Goal: Task Accomplishment & Management: Manage account settings

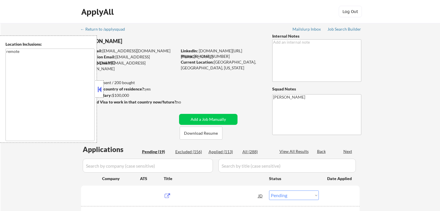
select select ""pending""
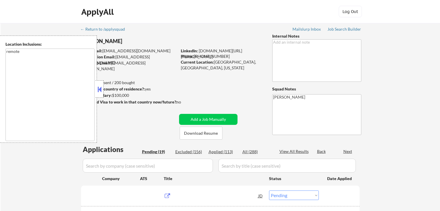
select select ""pending""
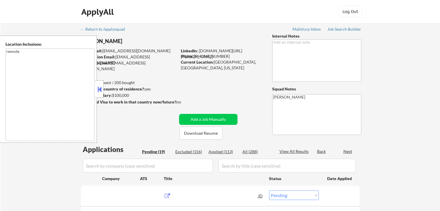
select select ""pending""
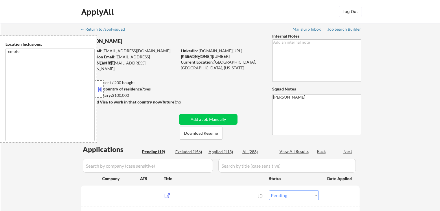
select select ""pending""
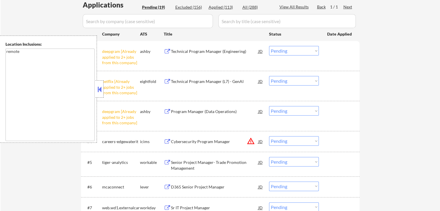
scroll to position [203, 0]
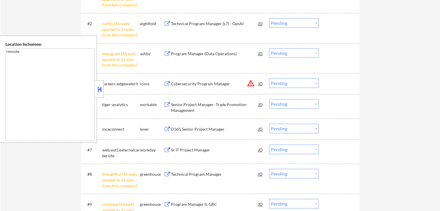
click at [297, 54] on select "Choose an option... Pending Applied Excluded (Questions) Excluded (Expired) Exc…" at bounding box center [294, 53] width 50 height 10
select select ""excluded__other_""
click at [269, 48] on select "Choose an option... Pending Applied Excluded (Questions) Excluded (Expired) Exc…" at bounding box center [294, 53] width 50 height 10
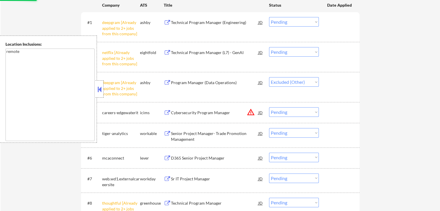
click at [289, 50] on select "Choose an option... Pending Applied Excluded (Questions) Excluded (Expired) Exc…" at bounding box center [294, 52] width 50 height 10
select select ""excluded__other_""
click at [269, 47] on select "Choose an option... Pending Applied Excluded (Questions) Excluded (Expired) Exc…" at bounding box center [294, 52] width 50 height 10
select select ""pending""
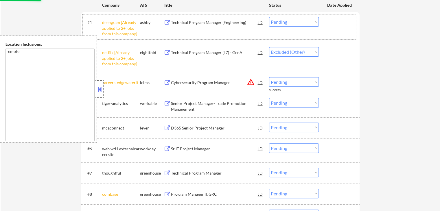
click at [289, 17] on div "#1 deepgram [Already applied to 2+ jobs from this company] [PERSON_NAME] Techni…" at bounding box center [219, 26] width 273 height 25
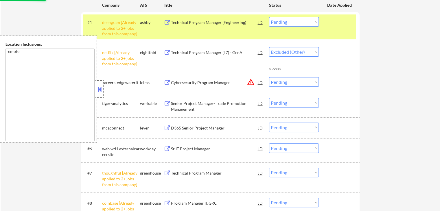
click at [320, 21] on div "#1 deepgram [Already applied to 2+ jobs from this company] [PERSON_NAME] Techni…" at bounding box center [219, 26] width 273 height 25
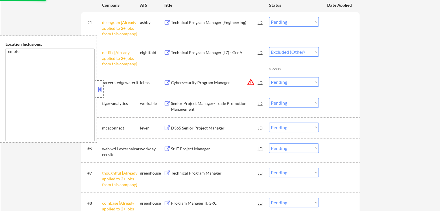
select select ""pending""
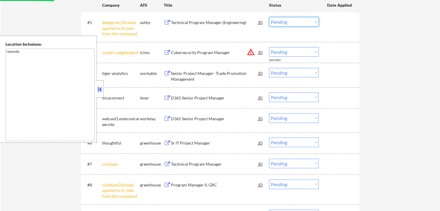
click at [311, 21] on select "Choose an option... Pending Applied Excluded (Questions) Excluded (Expired) Exc…" at bounding box center [294, 22] width 50 height 10
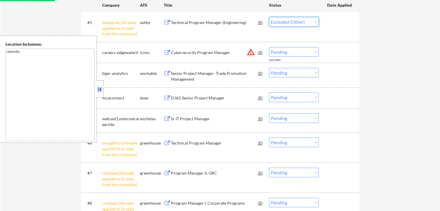
click at [269, 17] on select "Choose an option... Pending Applied Excluded (Questions) Excluded (Expired) Exc…" at bounding box center [294, 22] width 50 height 10
click at [433, 16] on div "← Return to /applysquad Mailslurp Inbox Job Search Builder [PERSON_NAME] User E…" at bounding box center [221, 167] width 440 height 637
select select ""pending""
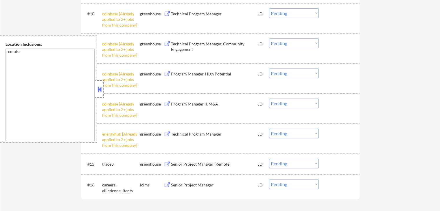
scroll to position [492, 0]
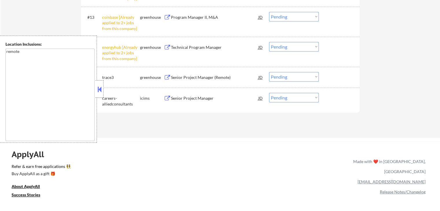
click at [303, 19] on select "Choose an option... Pending Applied Excluded (Questions) Excluded (Expired) Exc…" at bounding box center [294, 17] width 50 height 10
click at [269, 12] on select "Choose an option... Pending Applied Excluded (Questions) Excluded (Expired) Exc…" at bounding box center [294, 17] width 50 height 10
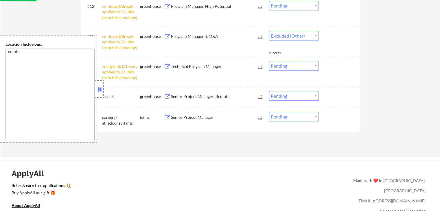
scroll to position [463, 0]
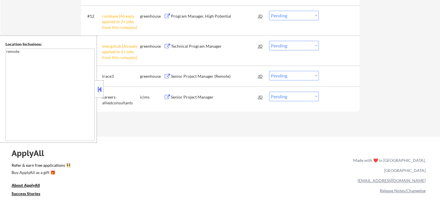
drag, startPoint x: 299, startPoint y: 45, endPoint x: 304, endPoint y: 50, distance: 7.2
click at [299, 45] on select "Choose an option... Pending Applied Excluded (Questions) Excluded (Expired) Exc…" at bounding box center [294, 46] width 50 height 10
select select ""excluded__other_""
click at [269, 41] on select "Choose an option... Pending Applied Excluded (Questions) Excluded (Expired) Exc…" at bounding box center [294, 46] width 50 height 10
drag, startPoint x: 298, startPoint y: 16, endPoint x: 298, endPoint y: 20, distance: 4.3
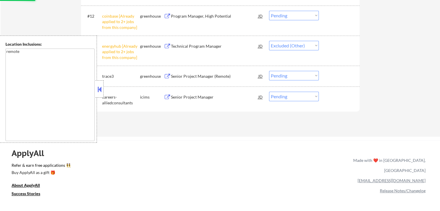
click at [298, 16] on select "Choose an option... Pending Applied Excluded (Questions) Excluded (Expired) Exc…" at bounding box center [294, 16] width 50 height 10
select select ""excluded__other_""
click at [269, 11] on select "Choose an option... Pending Applied Excluded (Questions) Excluded (Expired) Exc…" at bounding box center [294, 16] width 50 height 10
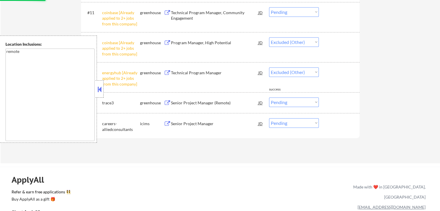
scroll to position [405, 0]
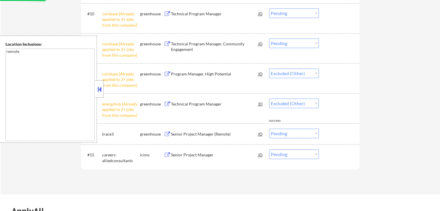
click at [287, 42] on select "Choose an option... Pending Applied Excluded (Questions) Excluded (Expired) Exc…" at bounding box center [294, 44] width 50 height 10
select select ""pending""
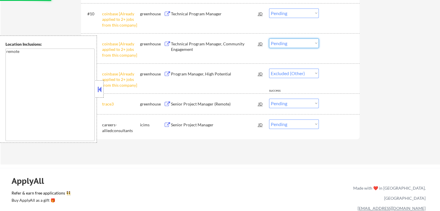
select select ""excluded__other_""
click at [269, 39] on select "Choose an option... Pending Applied Excluded (Questions) Excluded (Expired) Exc…" at bounding box center [294, 44] width 50 height 10
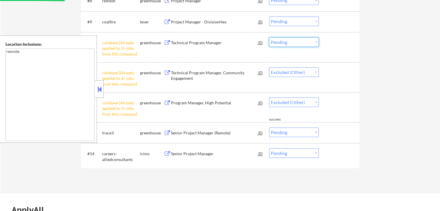
click at [292, 42] on select "Choose an option... Pending Applied Excluded (Questions) Excluded (Expired) Exc…" at bounding box center [294, 42] width 50 height 10
select select ""pending""
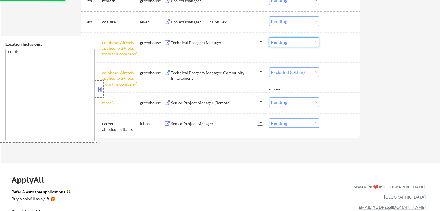
select select ""pending""
click at [269, 37] on select "Choose an option... Pending Applied Excluded (Questions) Excluded (Expired) Exc…" at bounding box center [294, 42] width 50 height 10
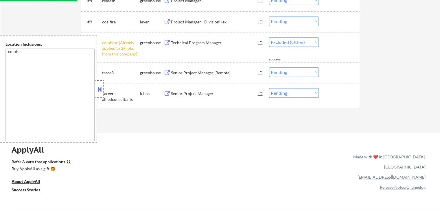
select select ""pending""
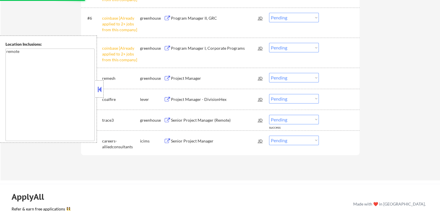
scroll to position [289, 0]
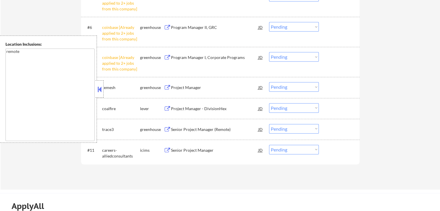
drag, startPoint x: 300, startPoint y: 58, endPoint x: 301, endPoint y: 61, distance: 3.0
click at [301, 57] on select "Choose an option... Pending Applied Excluded (Questions) Excluded (Expired) Exc…" at bounding box center [294, 57] width 50 height 10
select select ""excluded__other_""
click at [269, 52] on select "Choose an option... Pending Applied Excluded (Questions) Excluded (Expired) Exc…" at bounding box center [294, 57] width 50 height 10
click at [286, 26] on select "Choose an option... Pending Applied Excluded (Questions) Excluded (Expired) Exc…" at bounding box center [294, 27] width 50 height 10
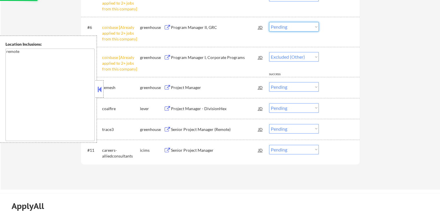
select select ""excluded__other_""
click at [269, 22] on select "Choose an option... Pending Applied Excluded (Questions) Excluded (Expired) Exc…" at bounding box center [294, 27] width 50 height 10
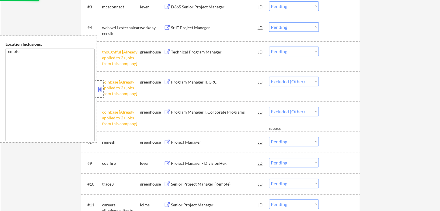
scroll to position [232, 0]
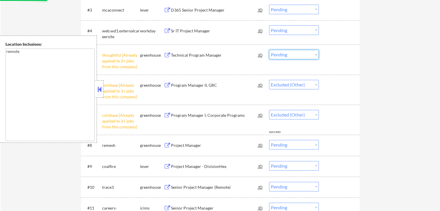
click at [292, 55] on select "Choose an option... Pending Applied Excluded (Questions) Excluded (Expired) Exc…" at bounding box center [294, 55] width 50 height 10
select select ""pending""
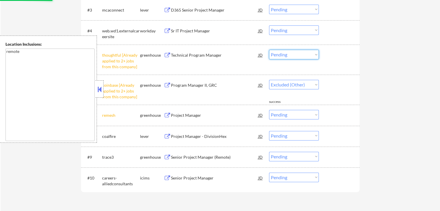
select select ""excluded__other_""
click at [269, 50] on select "Choose an option... Pending Applied Excluded (Questions) Excluded (Expired) Exc…" at bounding box center [294, 55] width 50 height 10
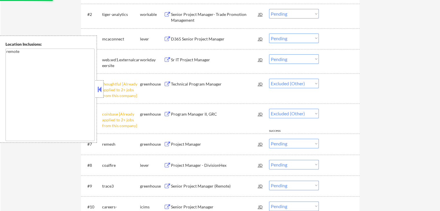
select select ""pending""
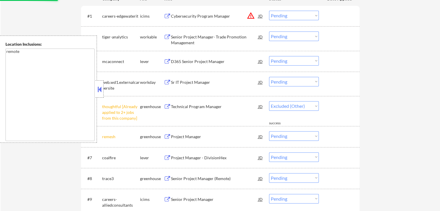
scroll to position [145, 0]
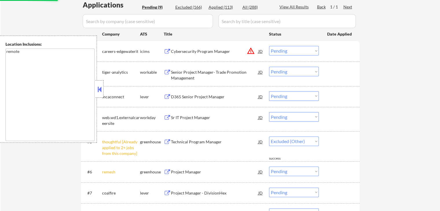
select select ""pending""
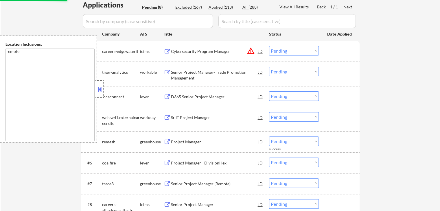
click at [182, 73] on div "Senior Project Manager- Trade Promotion Management" at bounding box center [214, 74] width 87 height 11
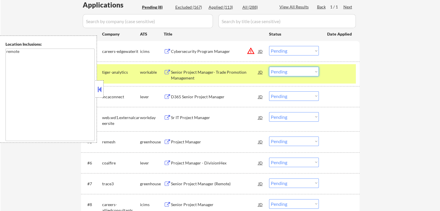
click at [302, 70] on select "Choose an option... Pending Applied Excluded (Questions) Excluded (Expired) Exc…" at bounding box center [294, 72] width 50 height 10
click at [269, 67] on select "Choose an option... Pending Applied Excluded (Questions) Excluded (Expired) Exc…" at bounding box center [294, 72] width 50 height 10
click at [378, 87] on div "← Return to /applysquad Mailslurp Inbox Job Search Builder [PERSON_NAME] User E…" at bounding box center [221, 61] width 440 height 366
select select ""pending""
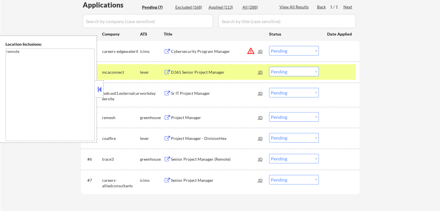
click at [179, 117] on div "Project Manager" at bounding box center [214, 118] width 87 height 6
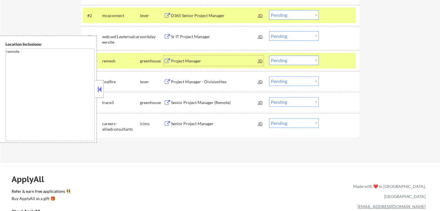
scroll to position [203, 0]
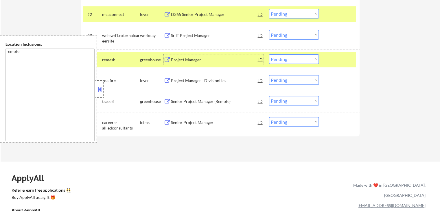
click at [292, 58] on select "Choose an option... Pending Applied Excluded (Questions) Excluded (Expired) Exc…" at bounding box center [294, 59] width 50 height 10
click at [269, 54] on select "Choose an option... Pending Applied Excluded (Questions) Excluded (Expired) Exc…" at bounding box center [294, 59] width 50 height 10
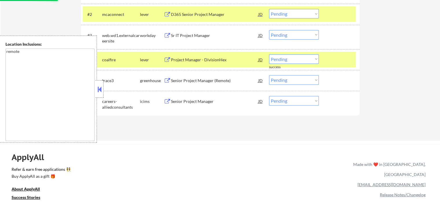
click at [177, 57] on div "Project Manager - DivisionHex" at bounding box center [214, 60] width 87 height 6
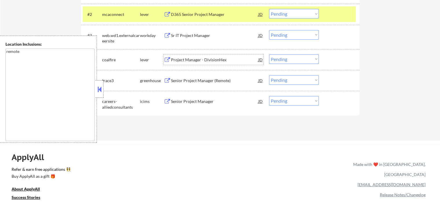
click at [185, 82] on div "Senior Project Manager (Remote)" at bounding box center [214, 81] width 87 height 6
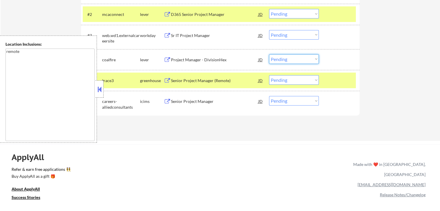
drag, startPoint x: 282, startPoint y: 58, endPoint x: 285, endPoint y: 63, distance: 5.9
click at [283, 58] on select "Choose an option... Pending Applied Excluded (Questions) Excluded (Expired) Exc…" at bounding box center [294, 59] width 50 height 10
click at [269, 54] on select "Choose an option... Pending Applied Excluded (Questions) Excluded (Expired) Exc…" at bounding box center [294, 59] width 50 height 10
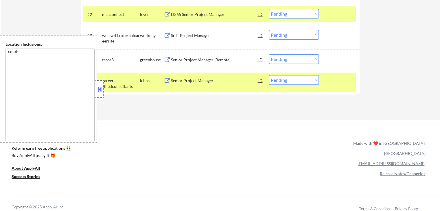
click at [286, 59] on select "Choose an option... Pending Applied Excluded (Questions) Excluded (Expired) Exc…" at bounding box center [294, 59] width 50 height 10
click at [269, 54] on select "Choose an option... Pending Applied Excluded (Questions) Excluded (Expired) Exc…" at bounding box center [294, 59] width 50 height 10
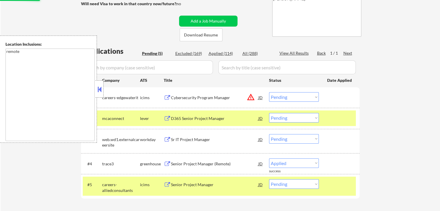
scroll to position [116, 0]
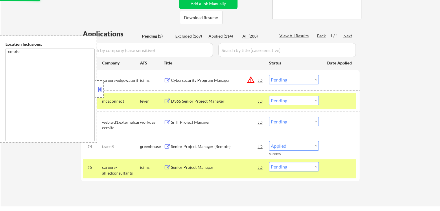
select select ""pending""
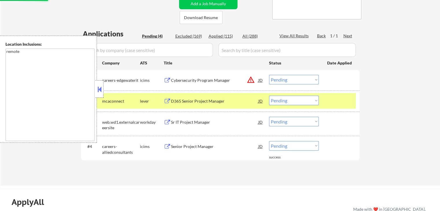
click at [193, 102] on div "D365 Senior Project Manager" at bounding box center [214, 101] width 87 height 6
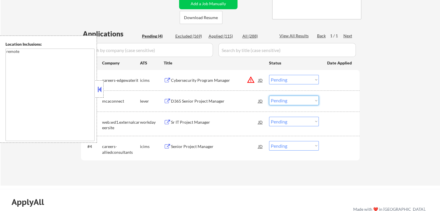
drag, startPoint x: 300, startPoint y: 101, endPoint x: 300, endPoint y: 105, distance: 3.5
click at [300, 102] on select "Choose an option... Pending Applied Excluded (Questions) Excluded (Expired) Exc…" at bounding box center [294, 101] width 50 height 10
click at [269, 96] on select "Choose an option... Pending Applied Excluded (Questions) Excluded (Expired) Exc…" at bounding box center [294, 101] width 50 height 10
click at [263, 154] on div "#4 careers-alliedconsultants icims Senior Project Manager JD warning_amber Choo…" at bounding box center [219, 148] width 273 height 19
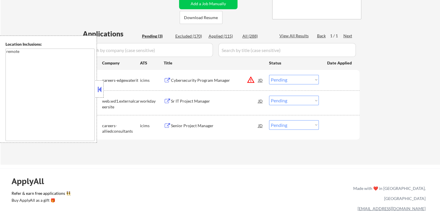
click at [198, 97] on div "Sr IT Project Manager" at bounding box center [214, 101] width 87 height 10
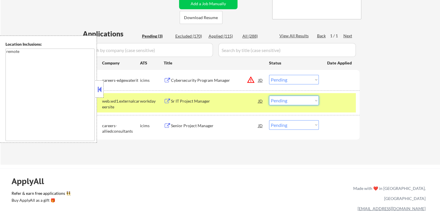
drag, startPoint x: 291, startPoint y: 96, endPoint x: 292, endPoint y: 99, distance: 3.0
click at [291, 96] on select "Choose an option... Pending Applied Excluded (Questions) Excluded (Expired) Exc…" at bounding box center [294, 101] width 50 height 10
click at [269, 96] on select "Choose an option... Pending Applied Excluded (Questions) Excluded (Expired) Exc…" at bounding box center [294, 101] width 50 height 10
click at [224, 150] on div "Applications Pending (3) Excluded (170) Applied (115) All (288) View All Result…" at bounding box center [220, 91] width 279 height 125
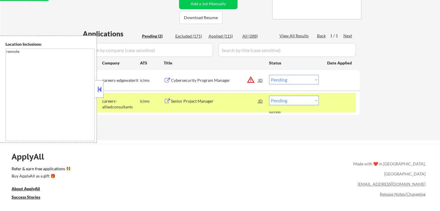
click at [194, 100] on div "Senior Project Manager" at bounding box center [214, 101] width 87 height 6
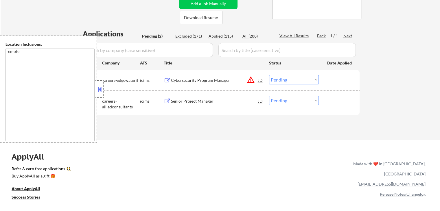
scroll to position [145, 0]
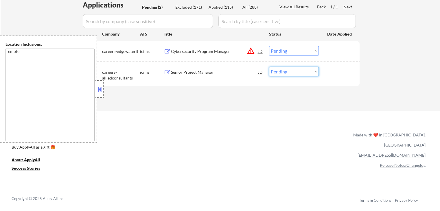
click at [284, 73] on select "Choose an option... Pending Applied Excluded (Questions) Excluded (Expired) Exc…" at bounding box center [294, 72] width 50 height 10
select select ""applied""
click at [269, 67] on select "Choose an option... Pending Applied Excluded (Questions) Excluded (Expired) Exc…" at bounding box center [294, 72] width 50 height 10
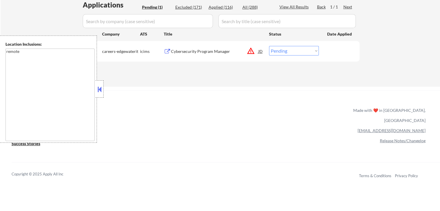
click at [208, 52] on div "Cybersecurity Program Manager" at bounding box center [214, 52] width 87 height 6
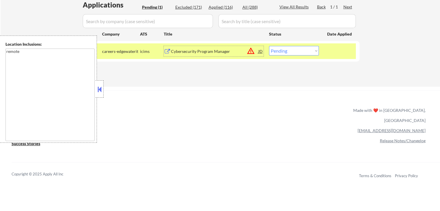
drag, startPoint x: 286, startPoint y: 51, endPoint x: 288, endPoint y: 54, distance: 3.1
click at [286, 51] on select "Choose an option... Pending Applied Excluded (Questions) Excluded (Expired) Exc…" at bounding box center [294, 51] width 50 height 10
click at [269, 46] on select "Choose an option... Pending Applied Excluded (Questions) Excluded (Expired) Exc…" at bounding box center [294, 51] width 50 height 10
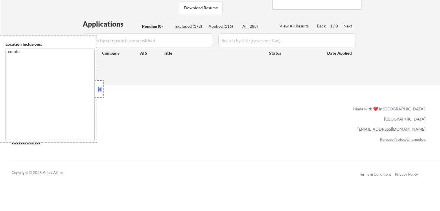
scroll to position [116, 0]
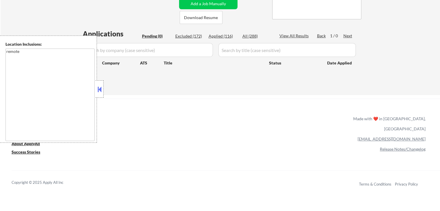
click at [226, 36] on div "Applied (116)" at bounding box center [223, 36] width 29 height 6
select select ""applied""
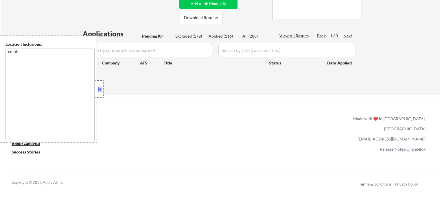
select select ""applied""
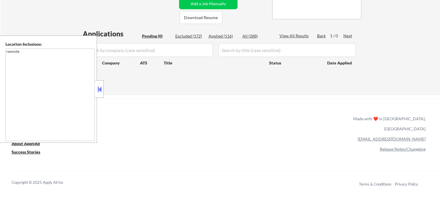
select select ""applied""
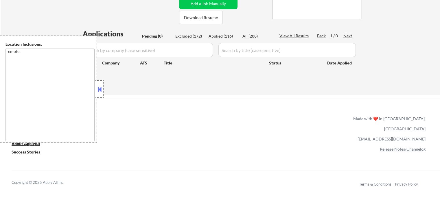
select select ""applied""
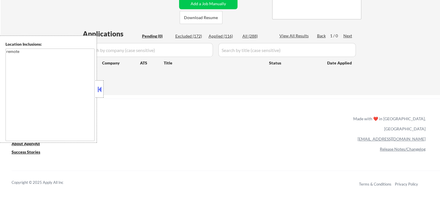
select select ""applied""
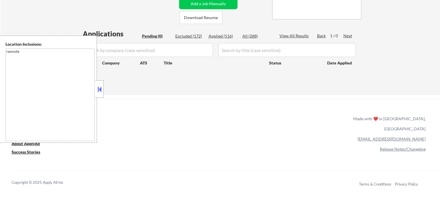
select select ""applied""
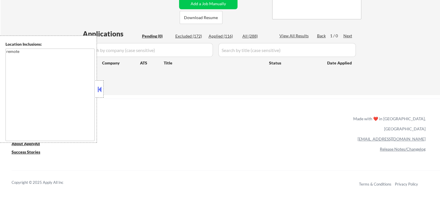
select select ""applied""
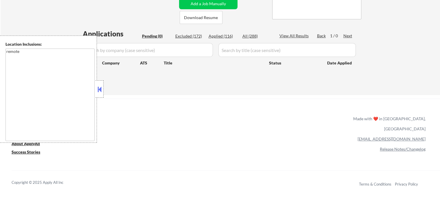
select select ""applied""
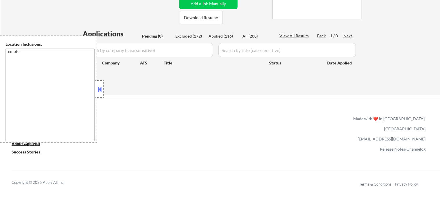
select select ""applied""
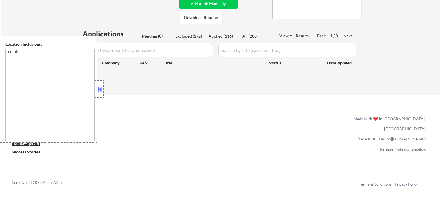
select select ""applied""
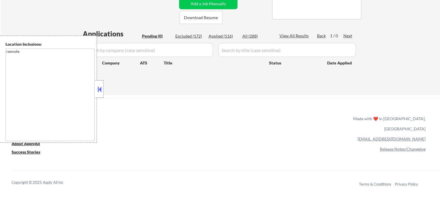
select select ""applied""
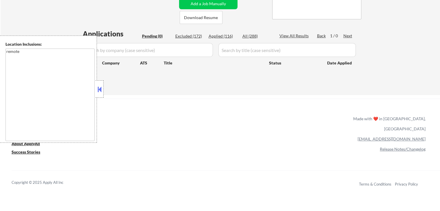
select select ""applied""
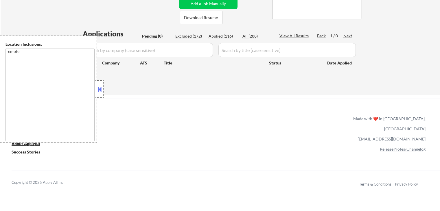
select select ""applied""
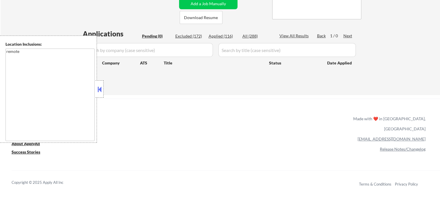
select select ""applied""
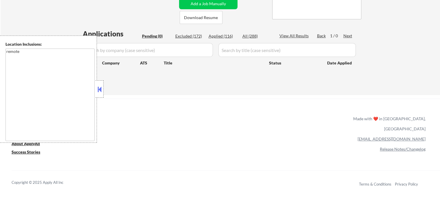
select select ""applied""
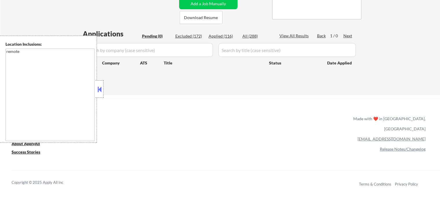
select select ""applied""
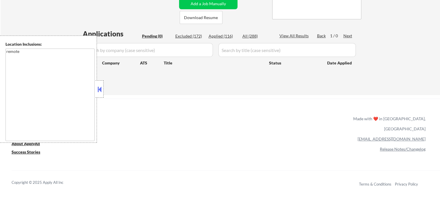
select select ""applied""
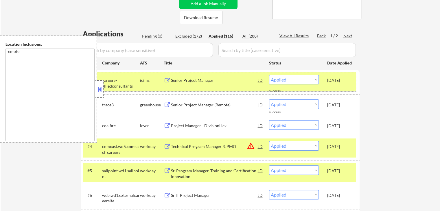
click at [352, 79] on div "#1 careers-alliedconsultants icims Senior Project Manager JD warning_amber Choo…" at bounding box center [219, 81] width 273 height 19
